Goal: Information Seeking & Learning: Learn about a topic

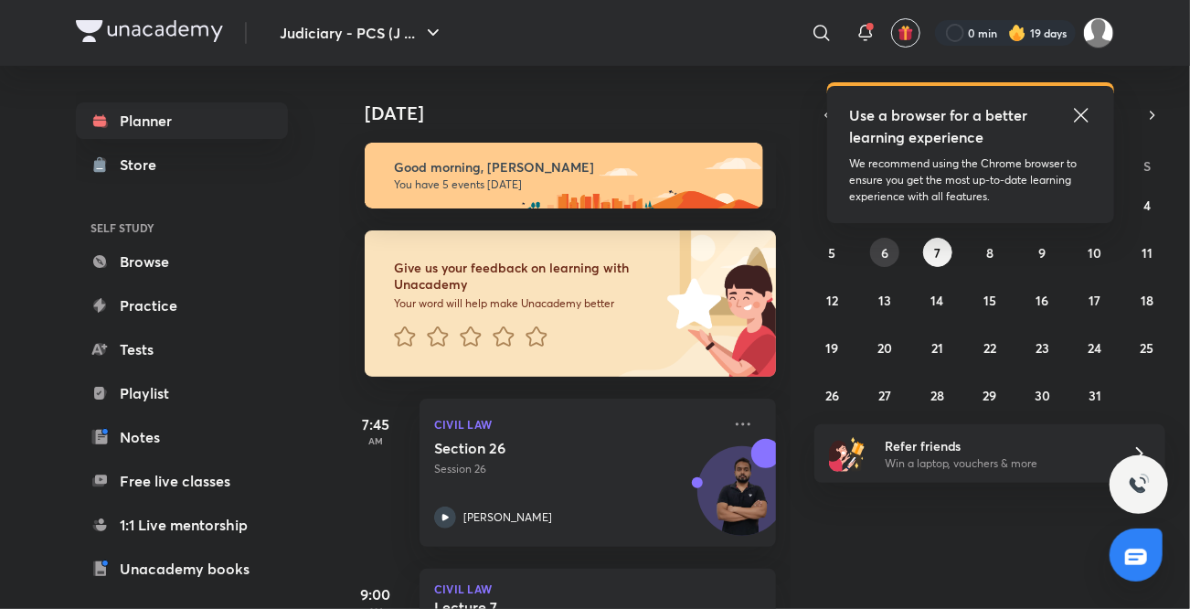
click at [886, 249] on abbr "6" at bounding box center [884, 252] width 7 height 17
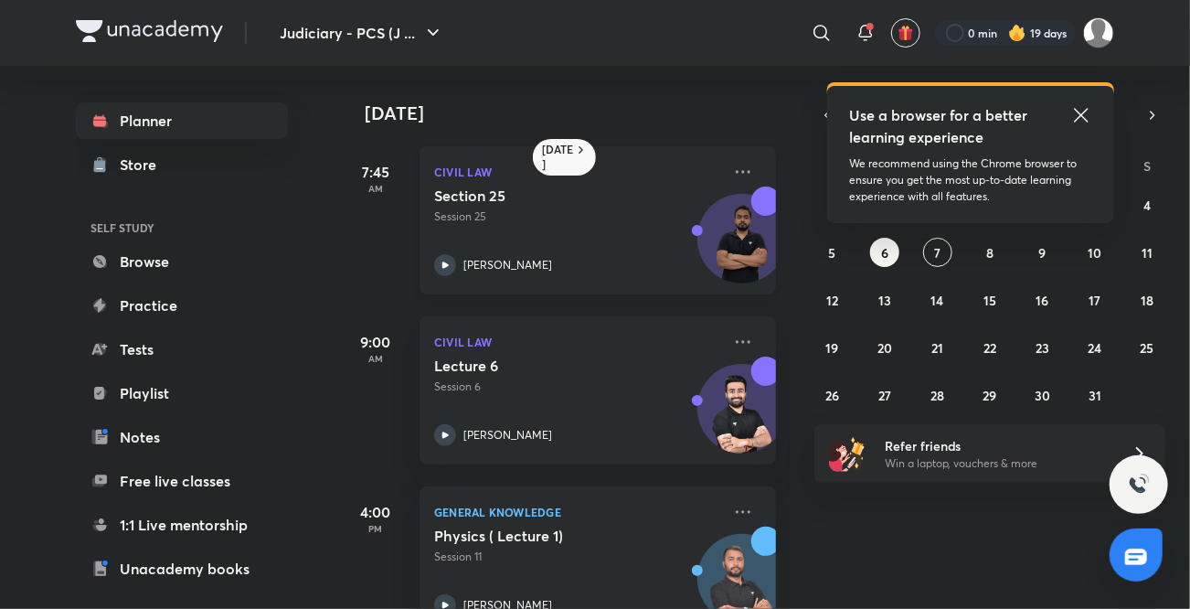
click at [453, 263] on icon at bounding box center [445, 265] width 22 height 22
